Goal: Task Accomplishment & Management: Use online tool/utility

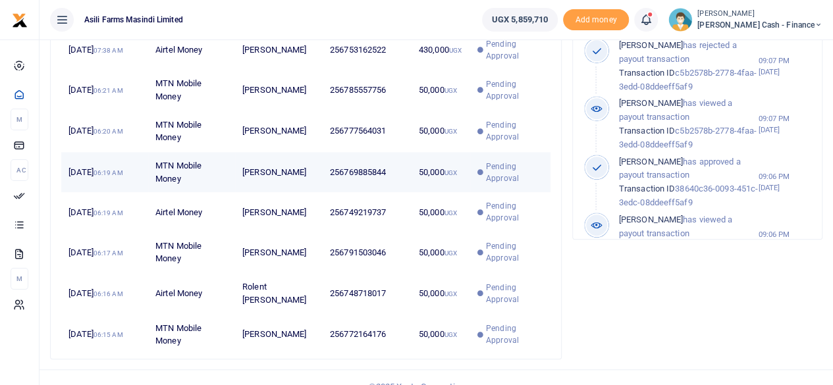
scroll to position [482, 0]
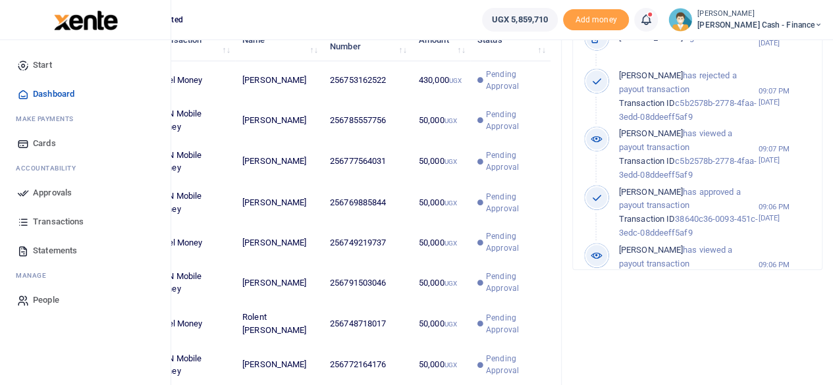
click at [41, 188] on span "Approvals" at bounding box center [52, 192] width 39 height 13
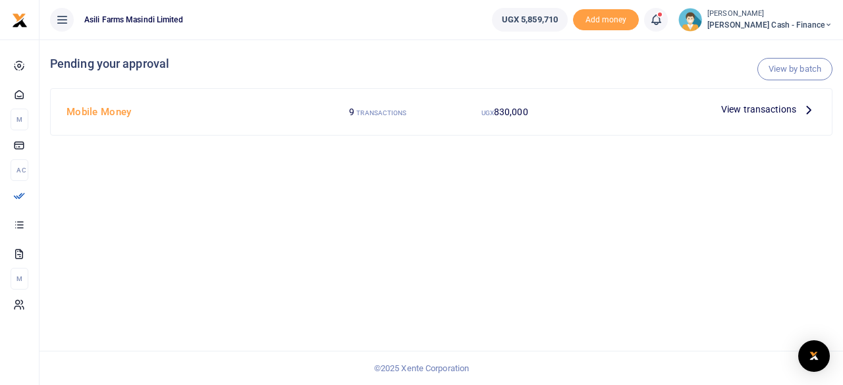
click at [802, 109] on icon at bounding box center [808, 109] width 14 height 14
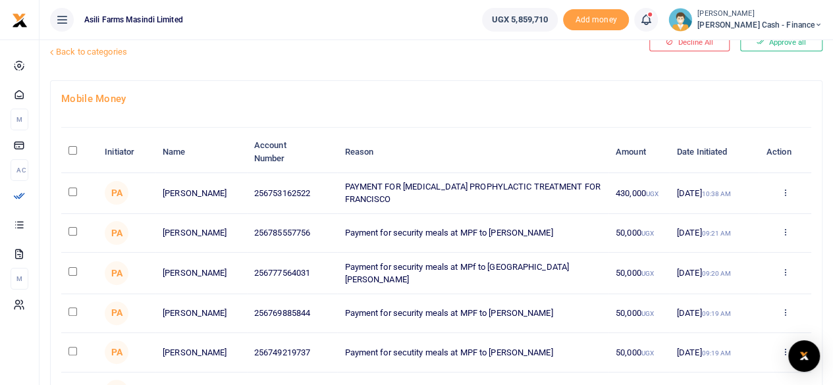
scroll to position [66, 0]
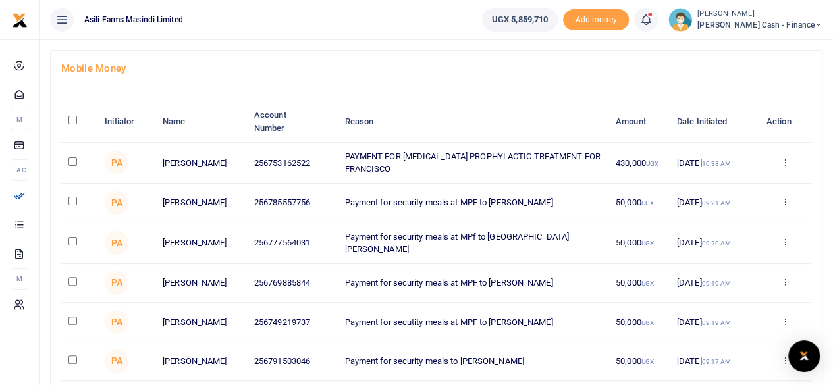
click at [784, 160] on icon at bounding box center [784, 161] width 9 height 9
click at [723, 240] on link "Details" at bounding box center [736, 242] width 104 height 18
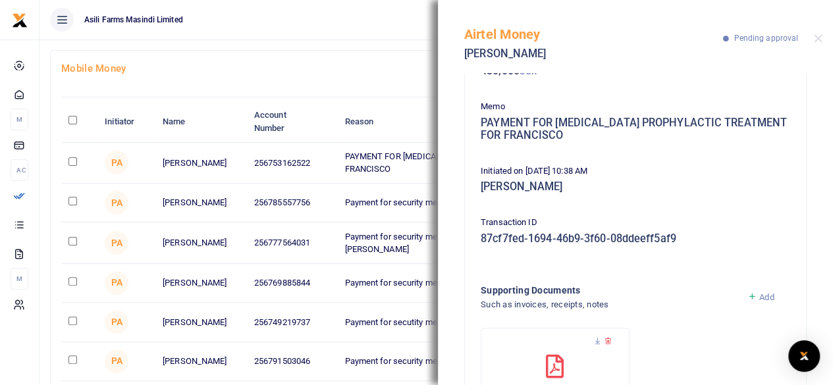
scroll to position [183, 0]
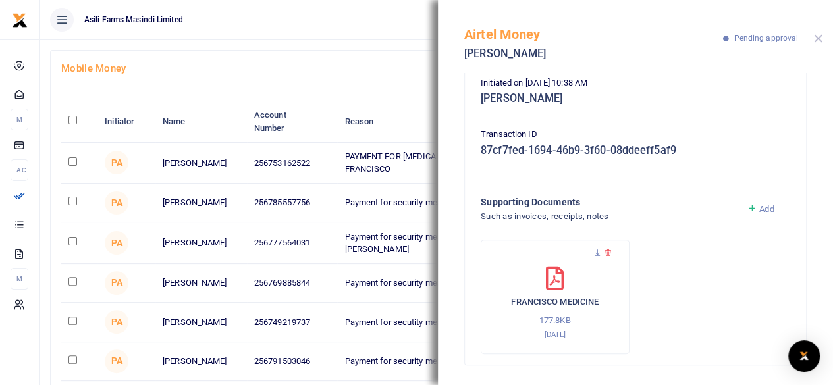
click at [818, 39] on button "Close" at bounding box center [818, 38] width 9 height 9
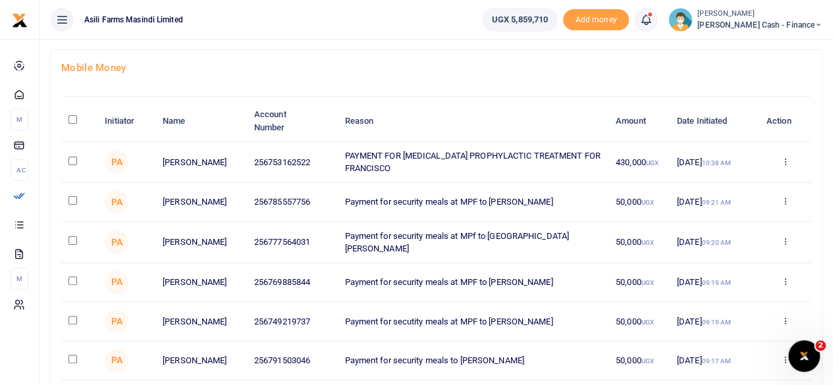
scroll to position [66, 0]
click at [72, 161] on input "checkbox" at bounding box center [72, 161] width 9 height 9
checkbox input "true"
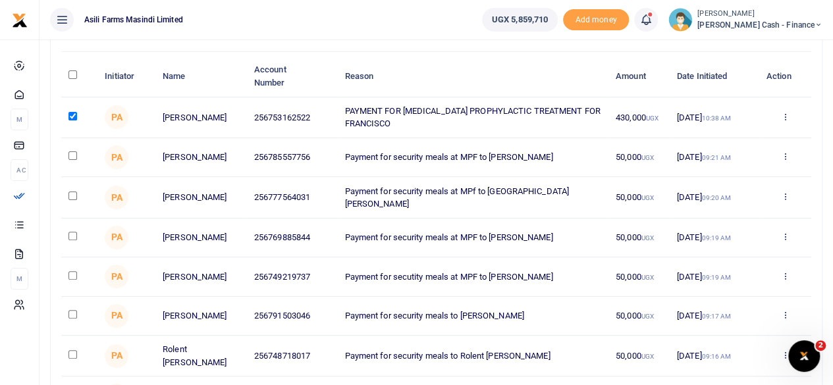
scroll to position [132, 0]
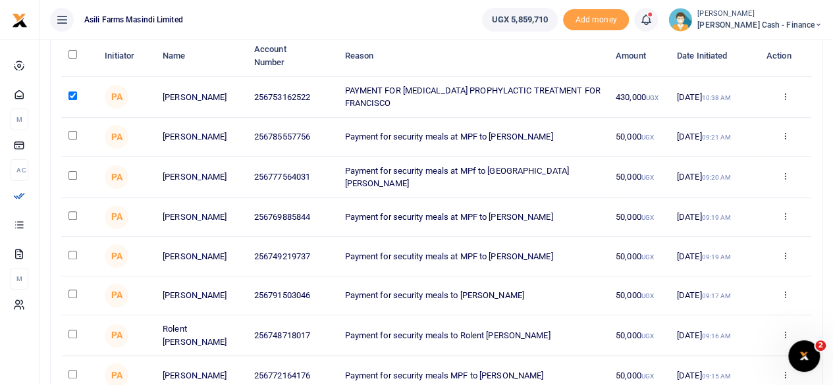
click at [69, 259] on input "checkbox" at bounding box center [72, 255] width 9 height 9
checkbox input "true"
click at [74, 219] on input "checkbox" at bounding box center [72, 215] width 9 height 9
checkbox input "true"
click at [74, 175] on input "checkbox" at bounding box center [72, 175] width 9 height 9
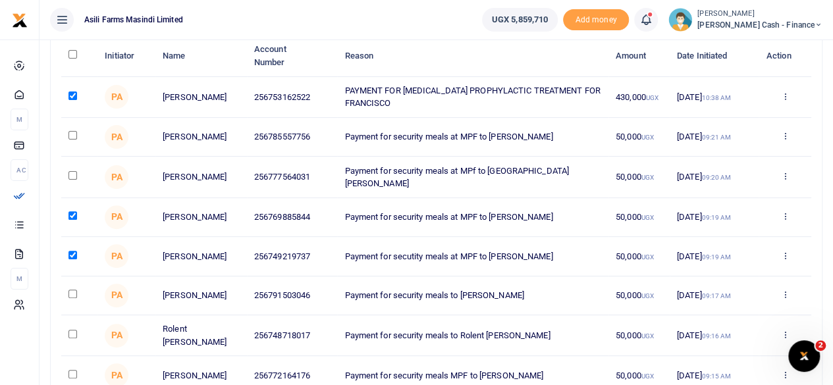
checkbox input "true"
click at [73, 134] on input "checkbox" at bounding box center [72, 135] width 9 height 9
checkbox input "true"
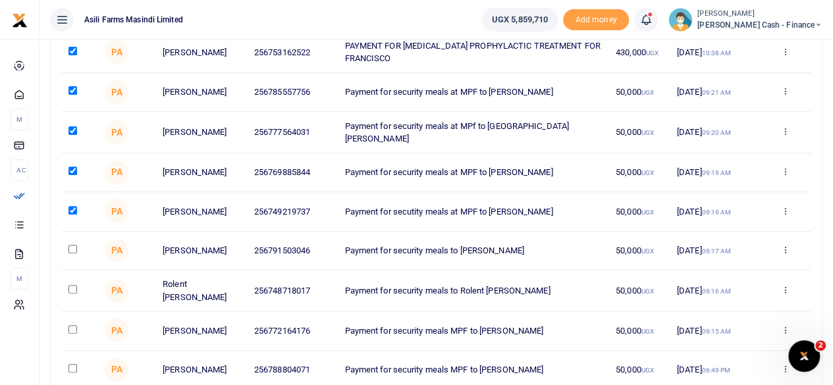
scroll to position [198, 0]
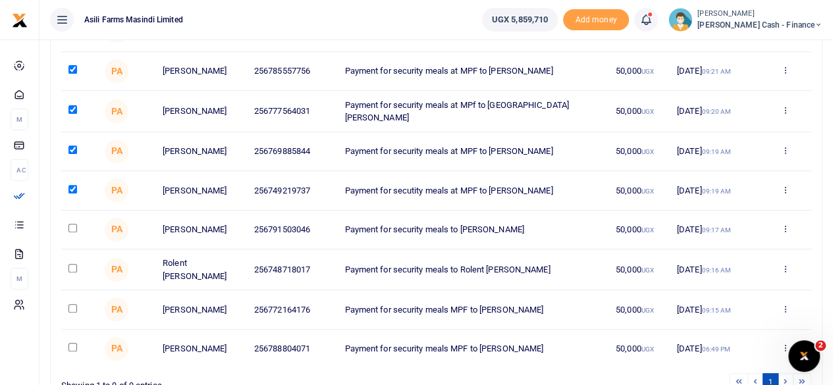
click at [72, 232] on input "checkbox" at bounding box center [72, 228] width 9 height 9
checkbox input "true"
click at [72, 272] on input "checkbox" at bounding box center [72, 268] width 9 height 9
checkbox input "true"
click at [75, 313] on input "checkbox" at bounding box center [72, 308] width 9 height 9
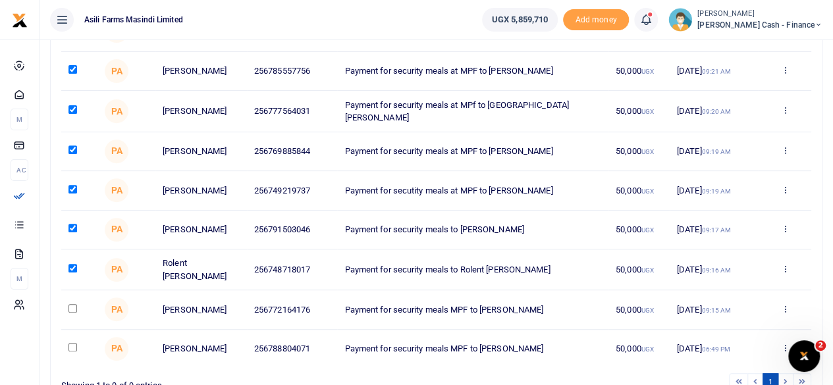
checkbox input "true"
click at [782, 352] on icon at bounding box center [784, 347] width 9 height 9
click at [635, 368] on td "50,000 UGX" at bounding box center [638, 349] width 61 height 38
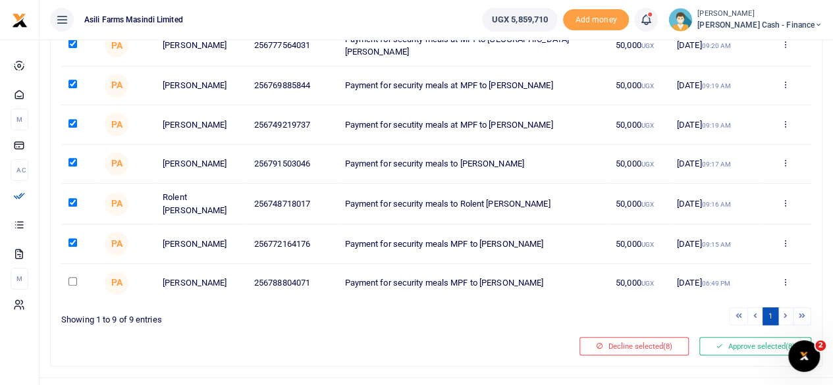
scroll to position [298, 0]
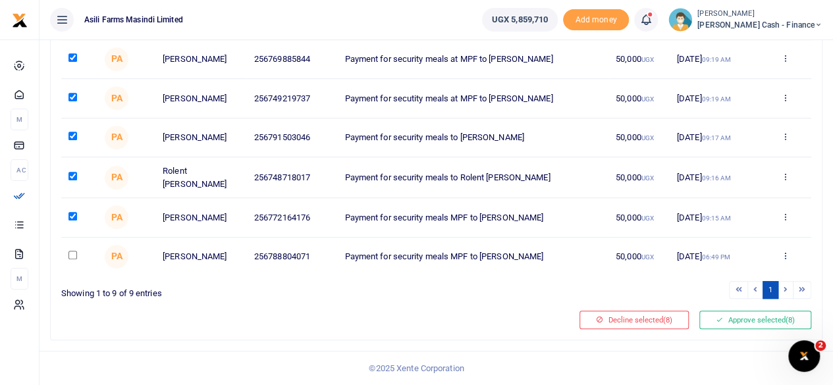
click at [783, 255] on icon at bounding box center [784, 255] width 9 height 9
click at [727, 338] on link "Details" at bounding box center [736, 345] width 104 height 18
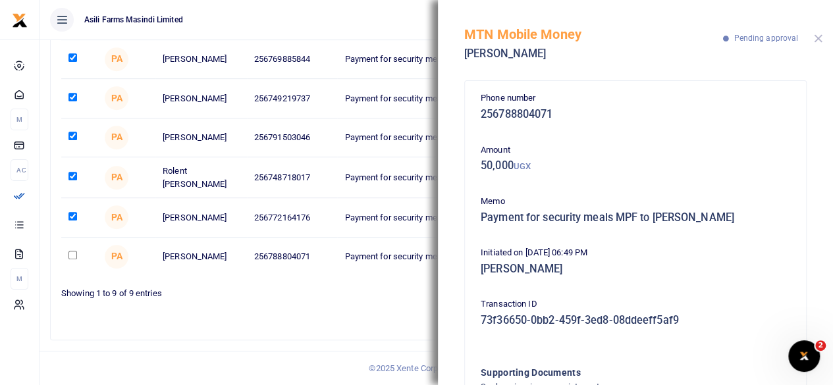
click at [817, 38] on button "Close" at bounding box center [818, 38] width 9 height 9
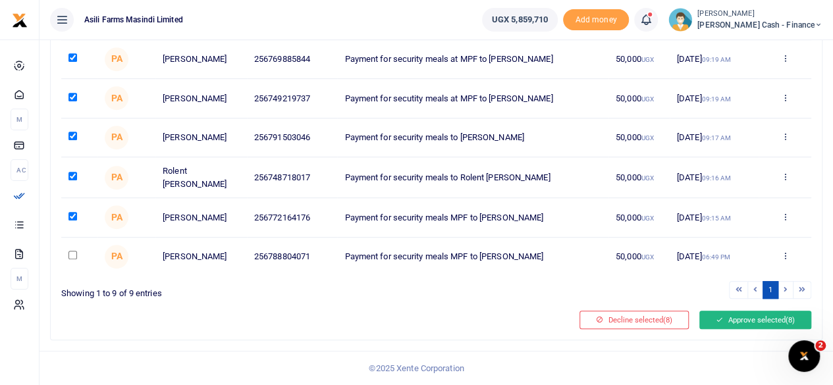
click at [745, 325] on button "Approve selected (8)" at bounding box center [755, 320] width 112 height 18
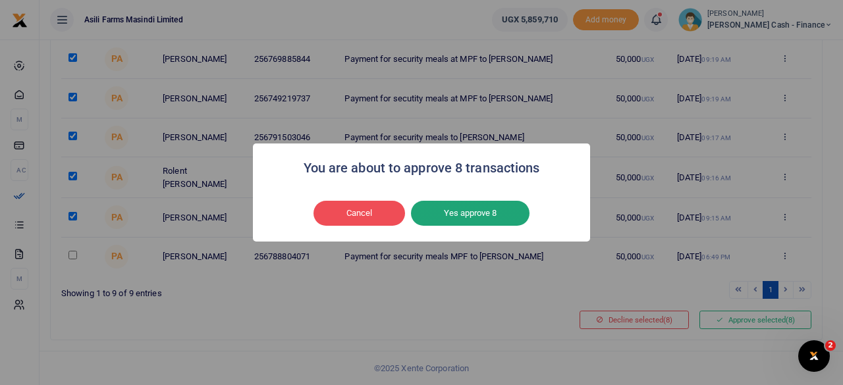
click at [487, 218] on button "Yes approve 8" at bounding box center [470, 213] width 119 height 25
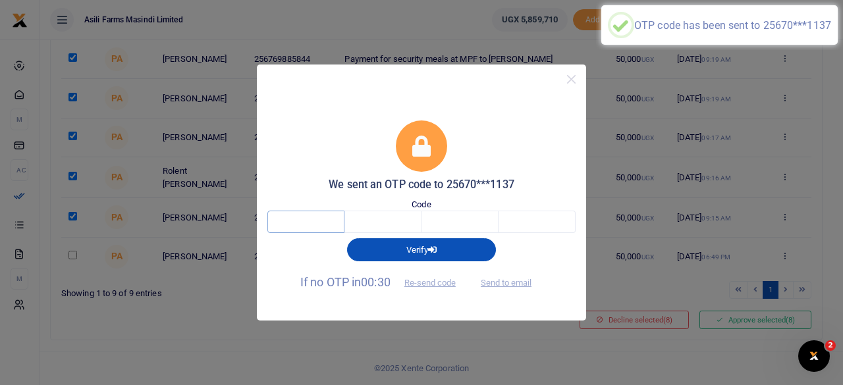
click at [304, 225] on input "text" at bounding box center [305, 222] width 77 height 22
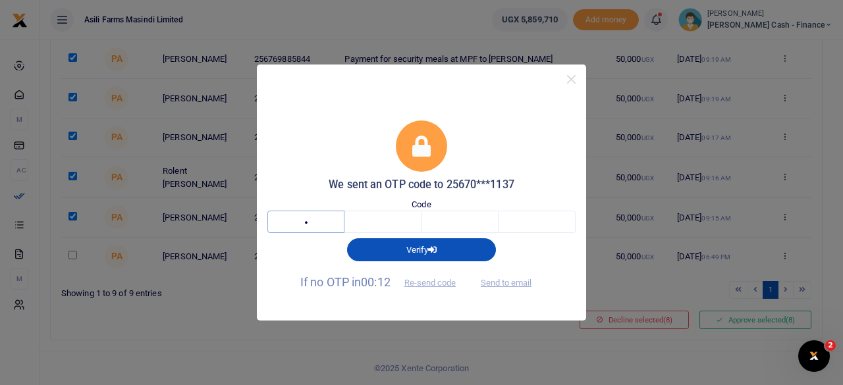
type input "7"
type input "4"
type input "7"
type input "5"
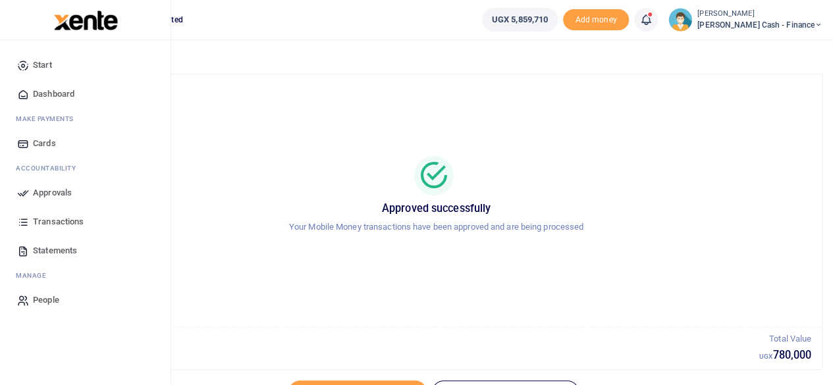
click at [57, 195] on span "Approvals" at bounding box center [52, 192] width 39 height 13
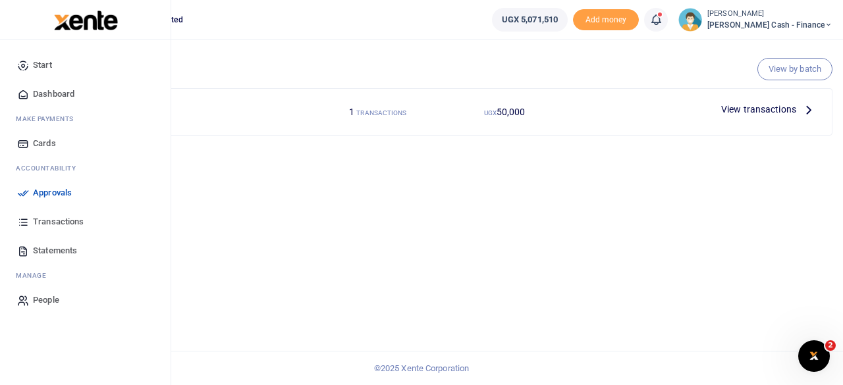
click at [57, 95] on span "Dashboard" at bounding box center [53, 94] width 41 height 13
